Goal: Information Seeking & Learning: Learn about a topic

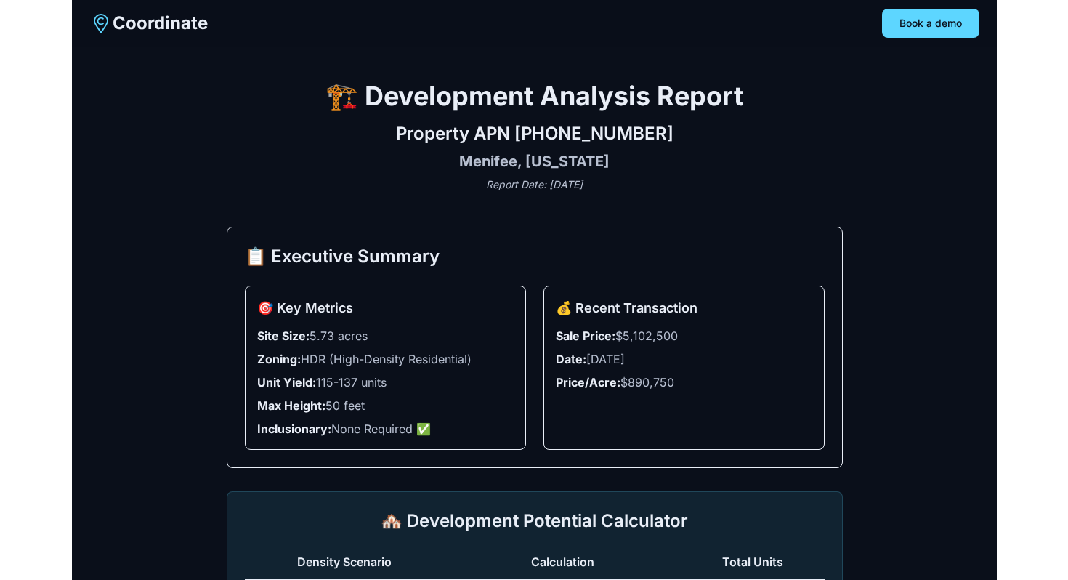
scroll to position [35, 0]
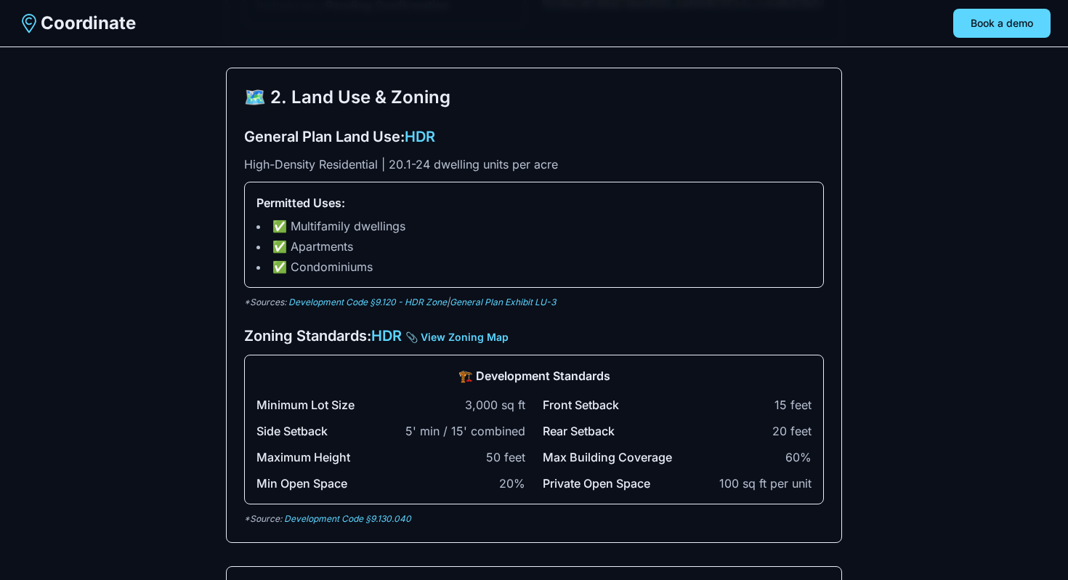
scroll to position [426, 0]
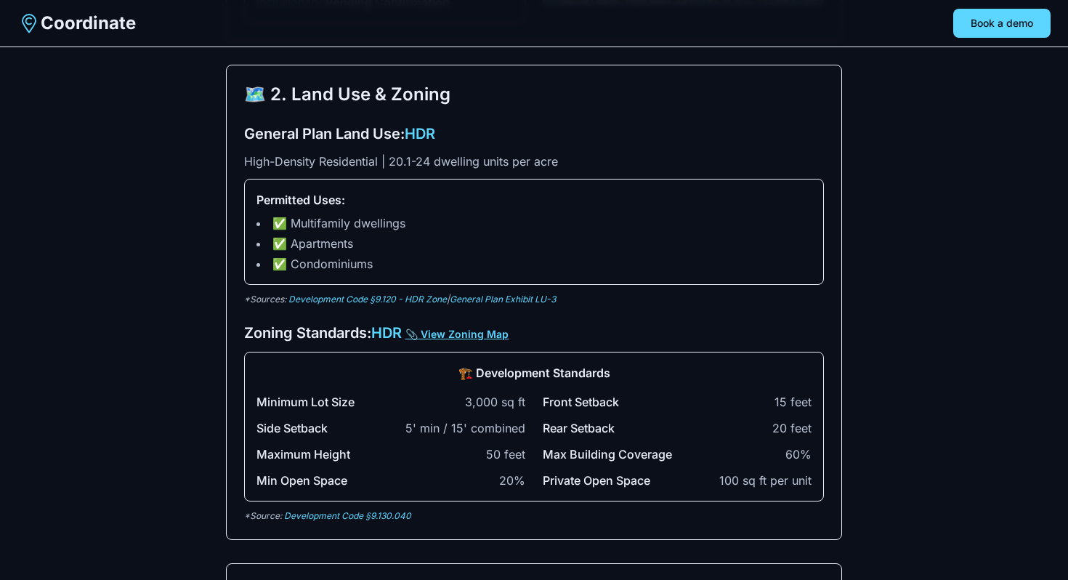
click at [442, 335] on link "📎 View Zoning Map" at bounding box center [456, 334] width 103 height 12
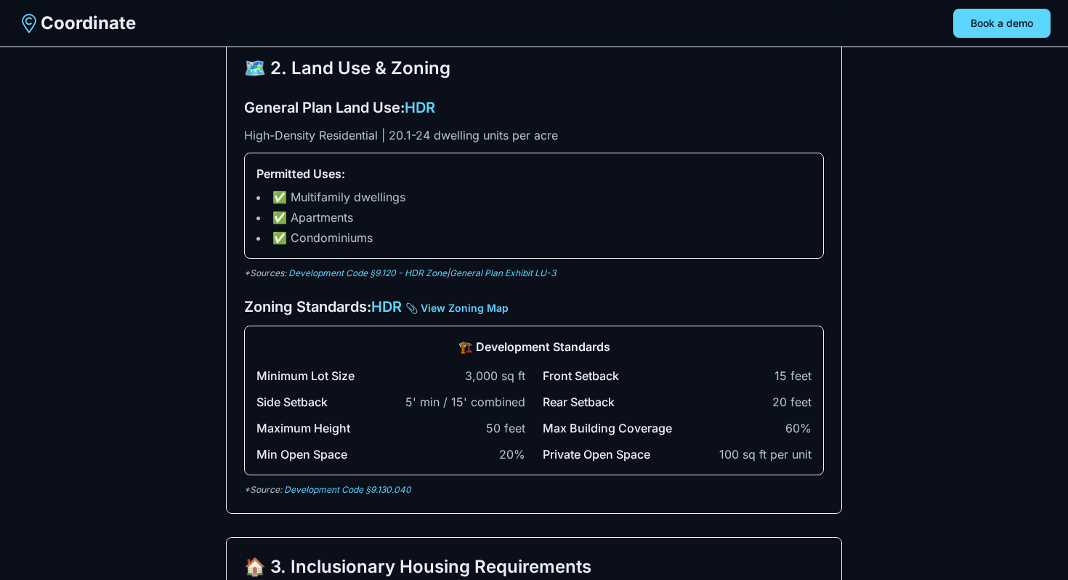
scroll to position [468, 0]
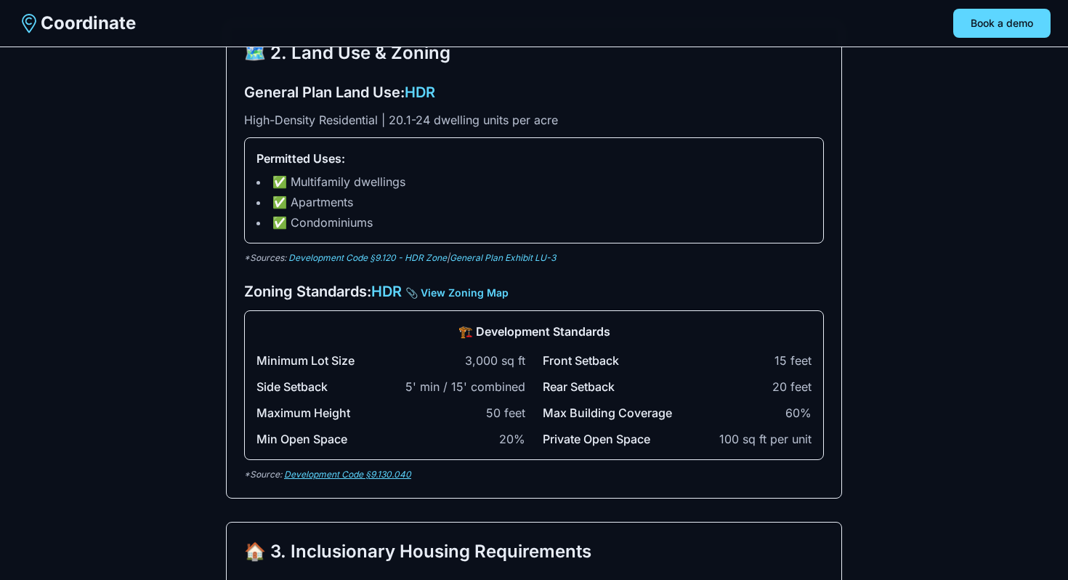
click at [386, 471] on link "Development Code §9.130.040" at bounding box center [347, 473] width 127 height 11
click at [389, 257] on link "Development Code §9.120 - HDR Zone" at bounding box center [367, 257] width 158 height 11
click at [525, 256] on link "General Plan Exhibit LU-3" at bounding box center [503, 257] width 106 height 11
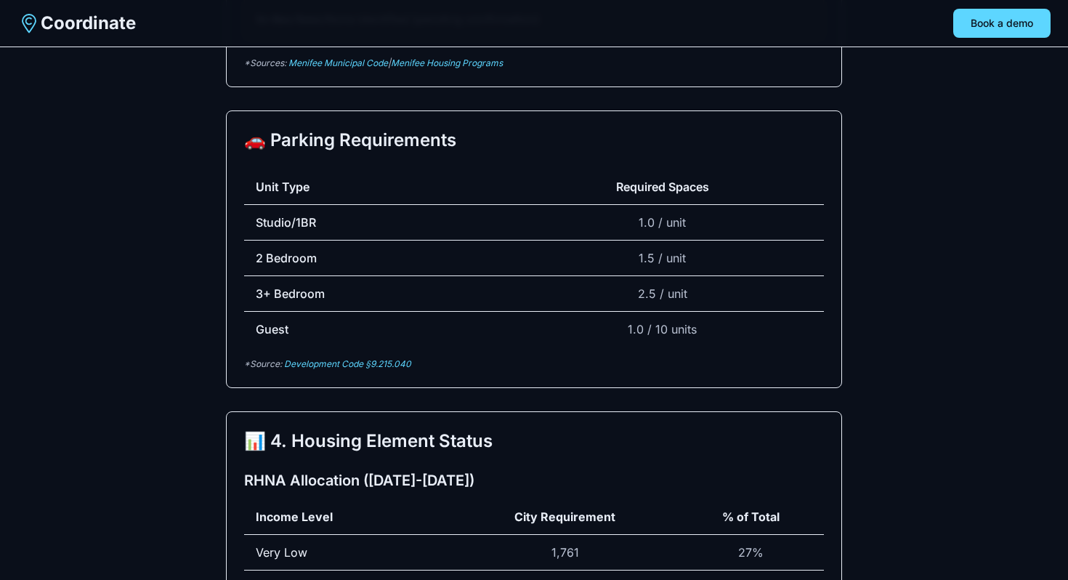
scroll to position [1265, 0]
click at [384, 363] on link "Development Code §9.215.040" at bounding box center [347, 362] width 127 height 11
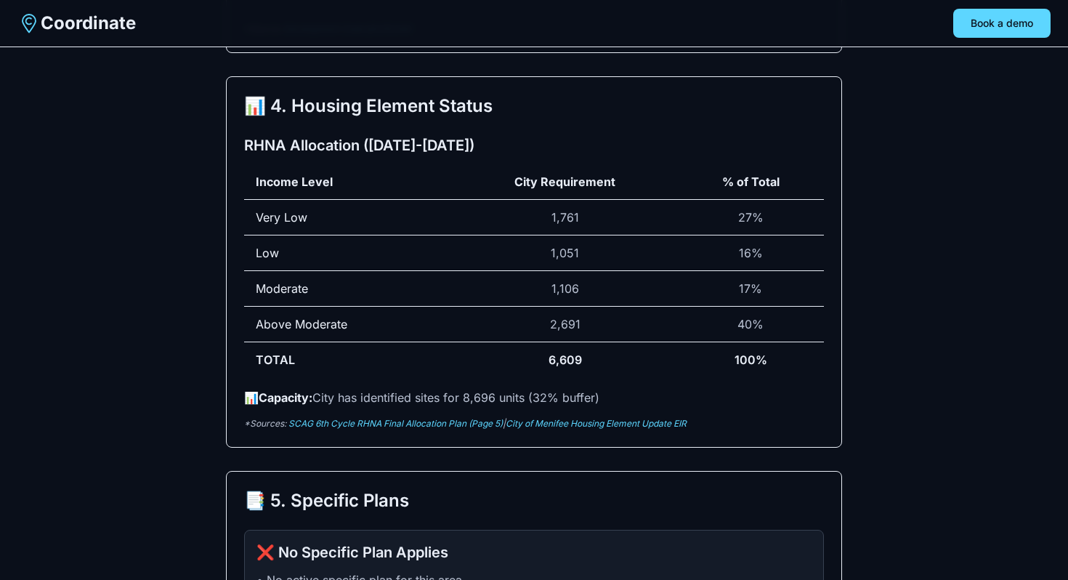
scroll to position [1602, 0]
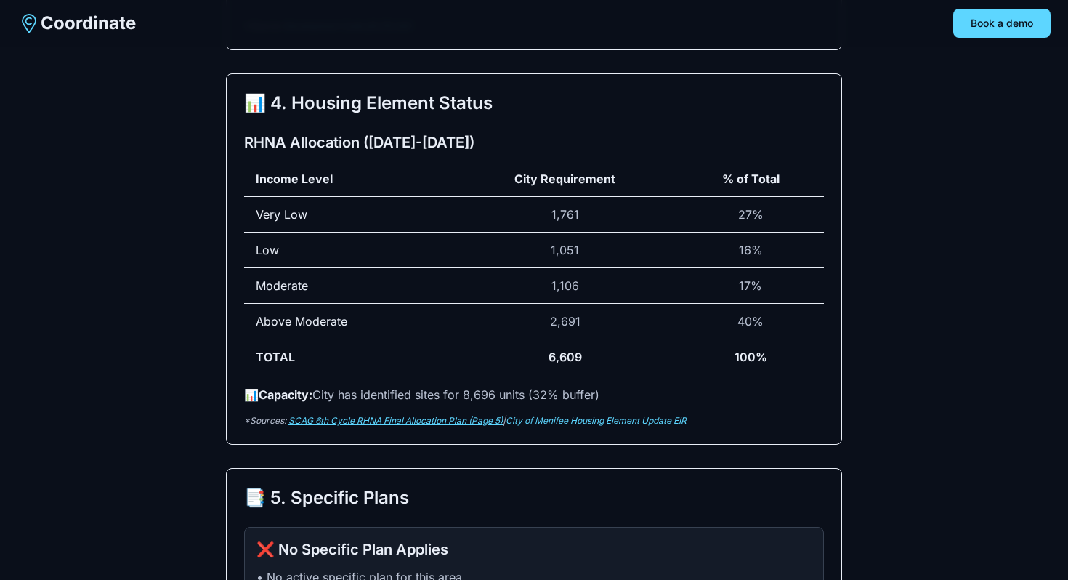
click at [430, 419] on link "SCAG 6th Cycle RHNA Final Allocation Plan (Page 5)" at bounding box center [395, 420] width 214 height 11
click at [561, 424] on link "City of Menifee Housing Element Update EIR" at bounding box center [596, 420] width 181 height 11
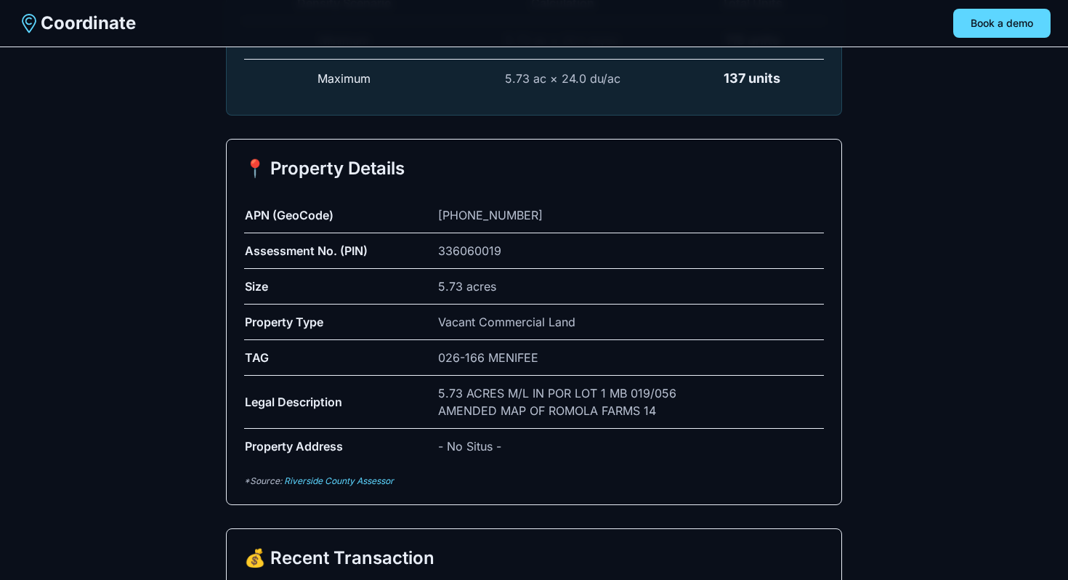
scroll to position [2402, 0]
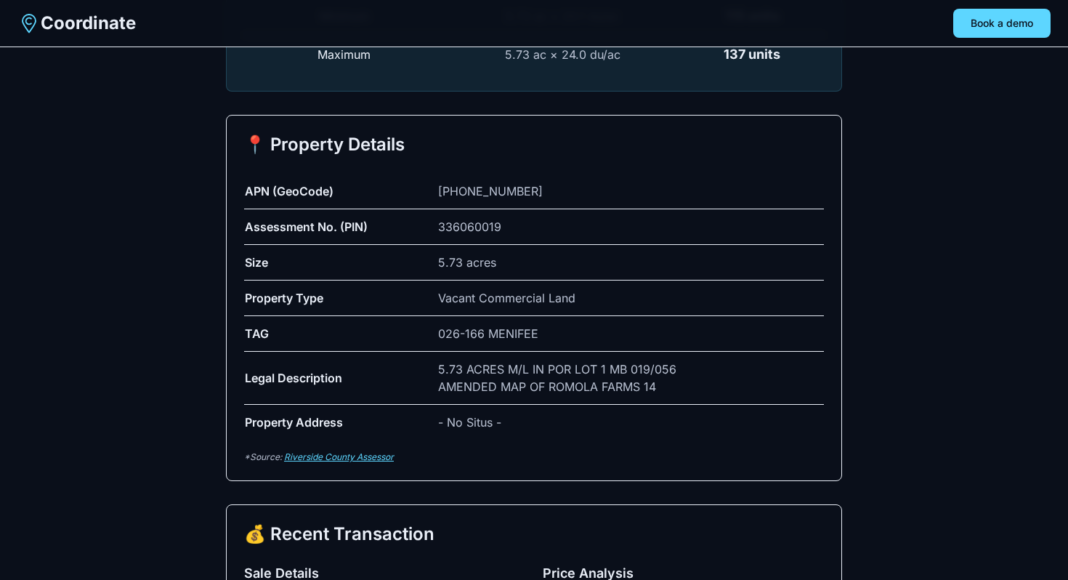
click at [356, 456] on link "Riverside County Assessor" at bounding box center [339, 456] width 110 height 11
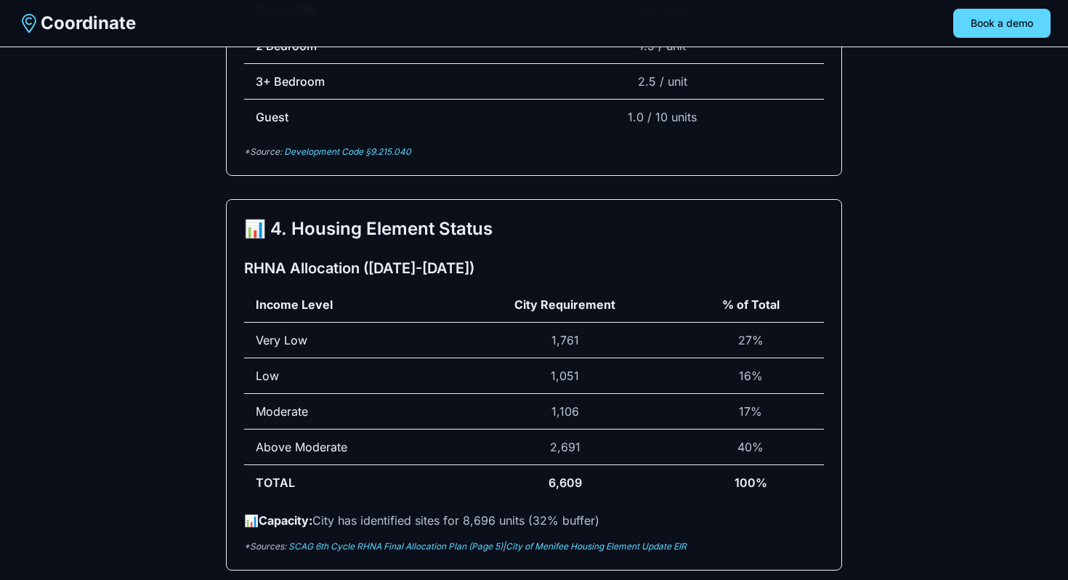
scroll to position [1510, 0]
